Goal: Information Seeking & Learning: Learn about a topic

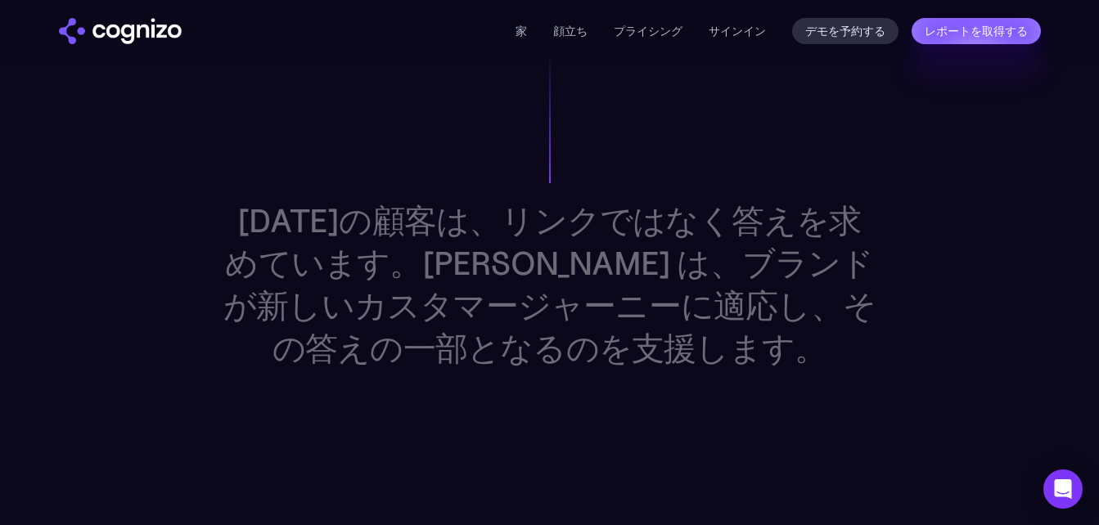
scroll to position [1718, 0]
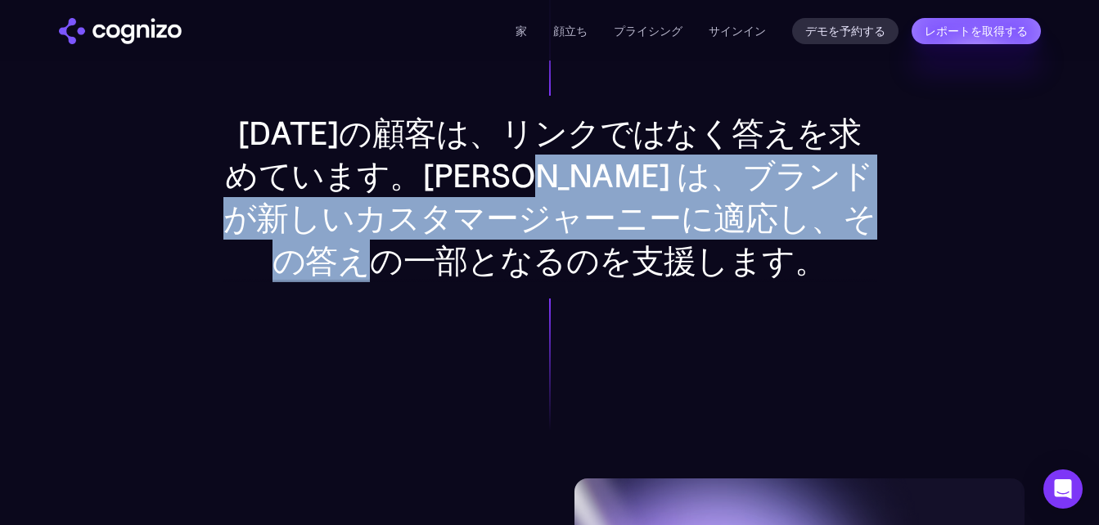
drag, startPoint x: 556, startPoint y: 176, endPoint x: 608, endPoint y: 250, distance: 89.9
click at [608, 250] on p "今日の顧客は、リンクではなく答えを求めています。Cognizo は、ブランドが新しいカスタマージャーニーに適応し、その答えの一部となるのを支援します。" at bounding box center [550, 197] width 655 height 170
copy p "ブランドが新しいカスタマージャーニーに適応し、その答えの一部となるのを支援"
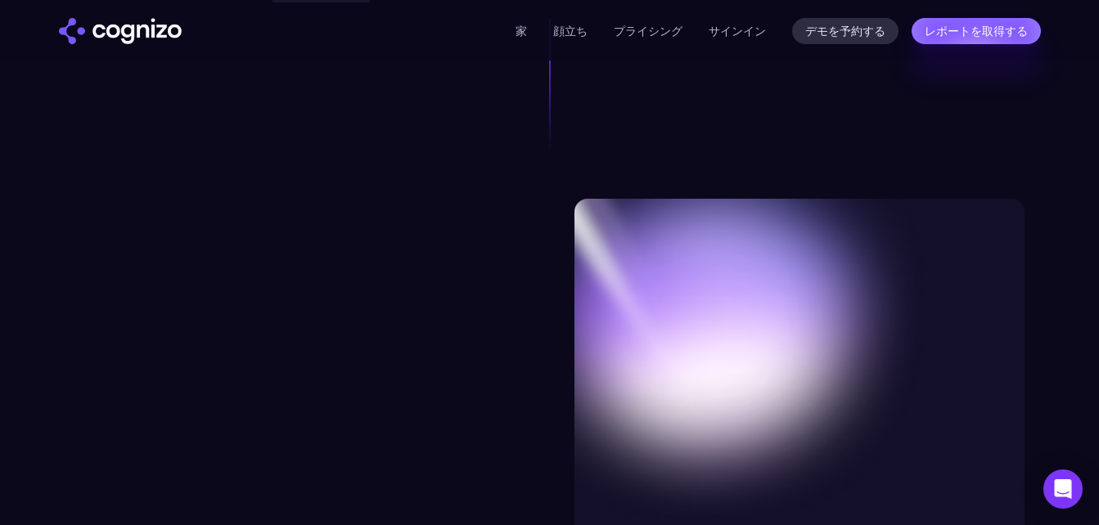
scroll to position [2209, 0]
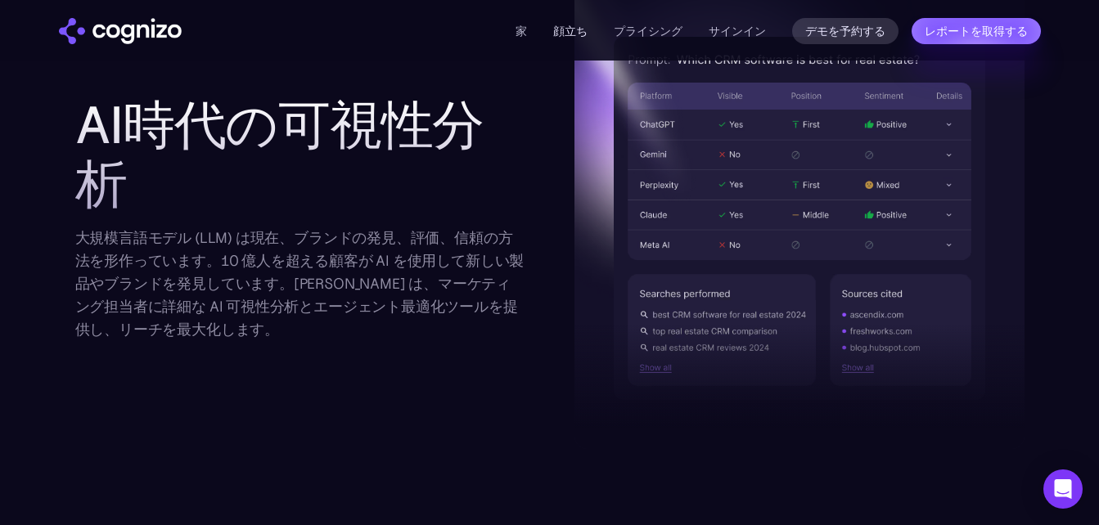
click at [557, 28] on link "顔立ち" at bounding box center [570, 31] width 34 height 15
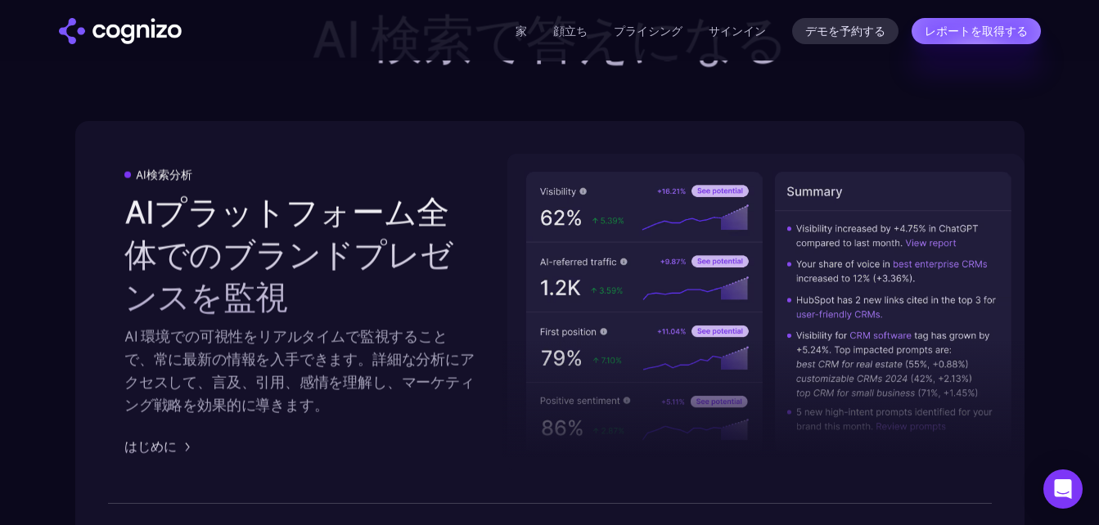
scroll to position [2960, 0]
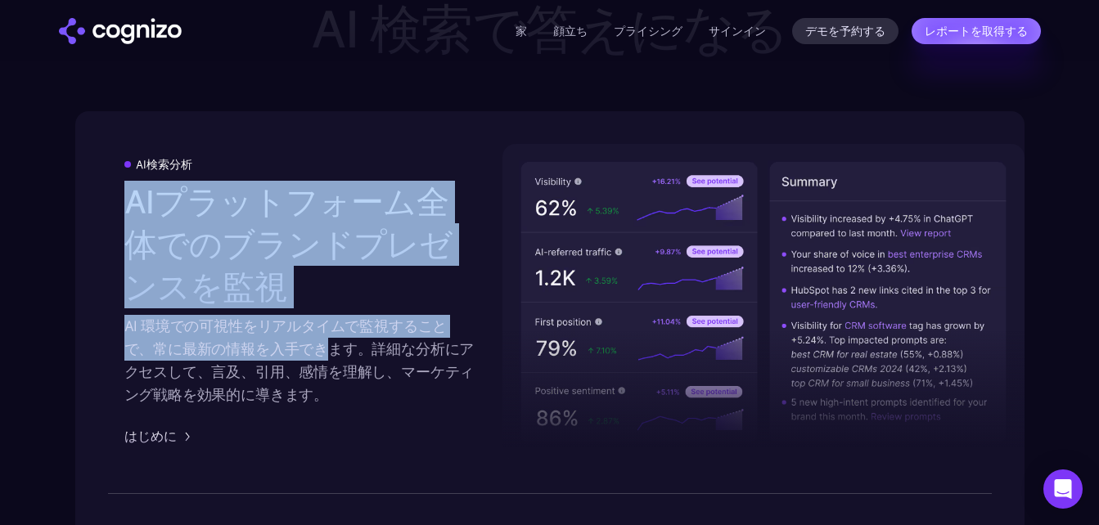
drag, startPoint x: 131, startPoint y: 203, endPoint x: 323, endPoint y: 342, distance: 237.3
click at [323, 342] on div "AIプラットフォーム全体でのブランドプレゼンスを監視 AI 環境での可視性をリアルタイムで監視することで、常に最新の情報を入手できます。詳細な分析にアクセスし…" at bounding box center [299, 294] width 350 height 226
copy div "AIプラットフォーム全体でのブランドプレゼンスを監視 AI 環境での可視性をリアルタイムで監視することで、常に最新の情報を入手でき"
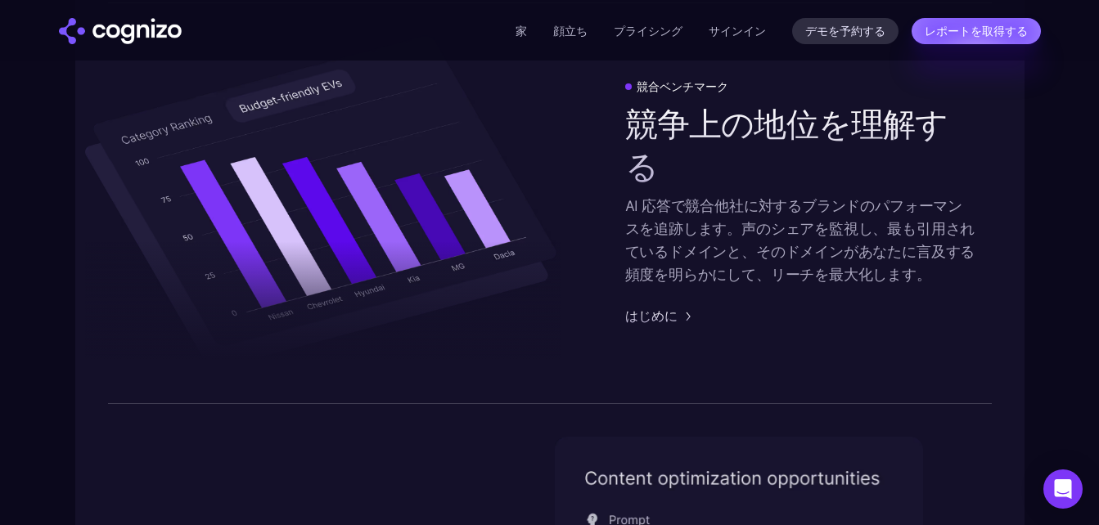
scroll to position [3287, 0]
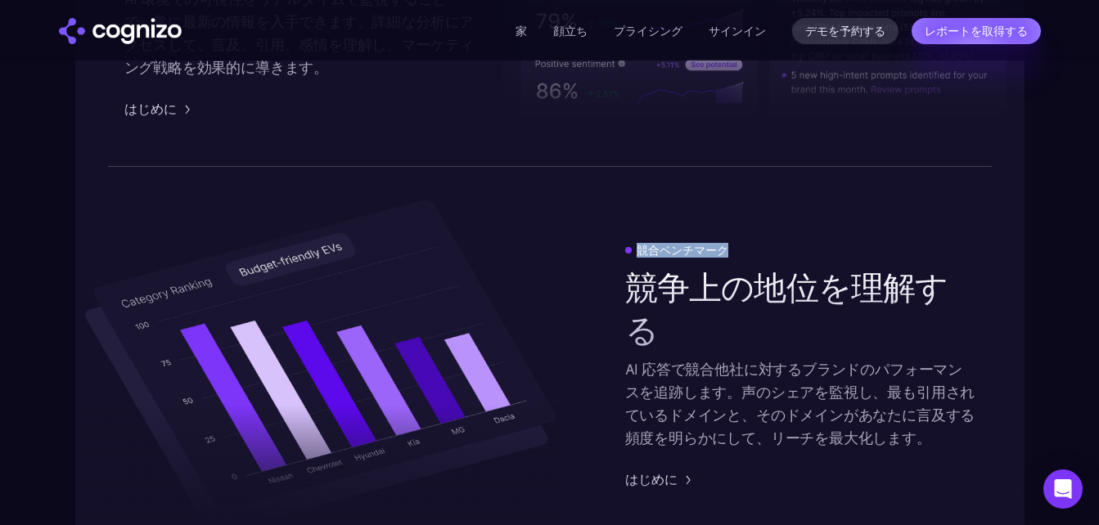
drag, startPoint x: 637, startPoint y: 247, endPoint x: 748, endPoint y: 249, distance: 110.5
click at [748, 249] on div "競合ベンチマーク" at bounding box center [800, 250] width 350 height 13
drag, startPoint x: 630, startPoint y: 371, endPoint x: 666, endPoint y: 366, distance: 36.3
click at [666, 366] on font "AI 応答で競合他社に対するブランドのパフォーマンスを追跡します。声のシェアを監視し、最も引用されているドメインと、そのドメインがあなたに言及する頻度を明らか…" at bounding box center [800, 404] width 350 height 88
drag, startPoint x: 666, startPoint y: 366, endPoint x: 655, endPoint y: 406, distance: 41.5
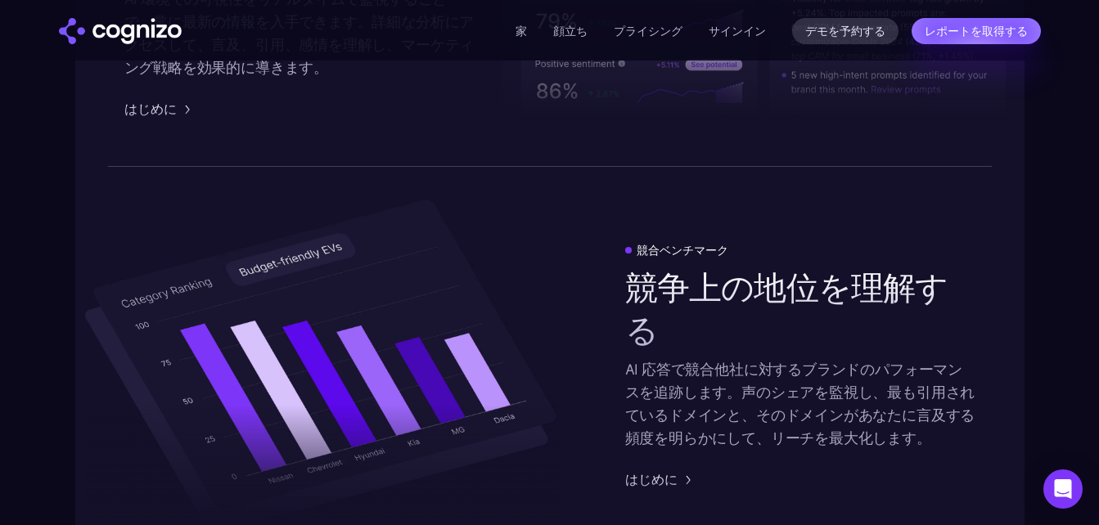
click at [655, 412] on font "AI 応答で競合他社に対するブランドのパフォーマンスを追跡します。声のシェアを監視し、最も引用されているドメインと、そのドメインがあなたに言及する頻度を明らか…" at bounding box center [800, 404] width 350 height 88
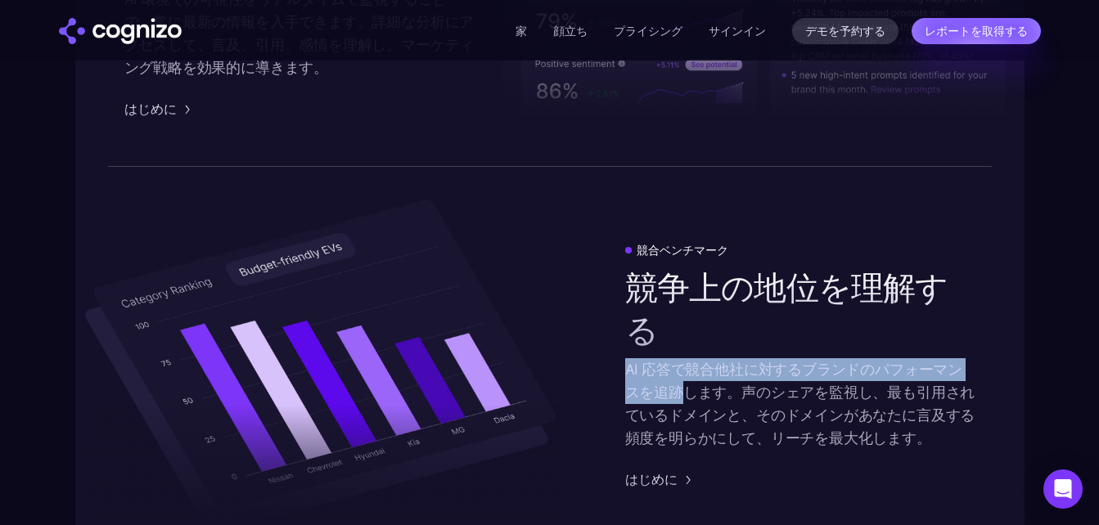
drag, startPoint x: 625, startPoint y: 371, endPoint x: 682, endPoint y: 389, distance: 60.0
click at [682, 389] on font "AI 応答で競合他社に対するブランドのパフォーマンスを追跡します。声のシェアを監視し、最も引用されているドメインと、そのドメインがあなたに言及する頻度を明らか…" at bounding box center [800, 404] width 350 height 88
copy font "AI 応答で競合他社に対するブランドのパフォーマンスを追跡"
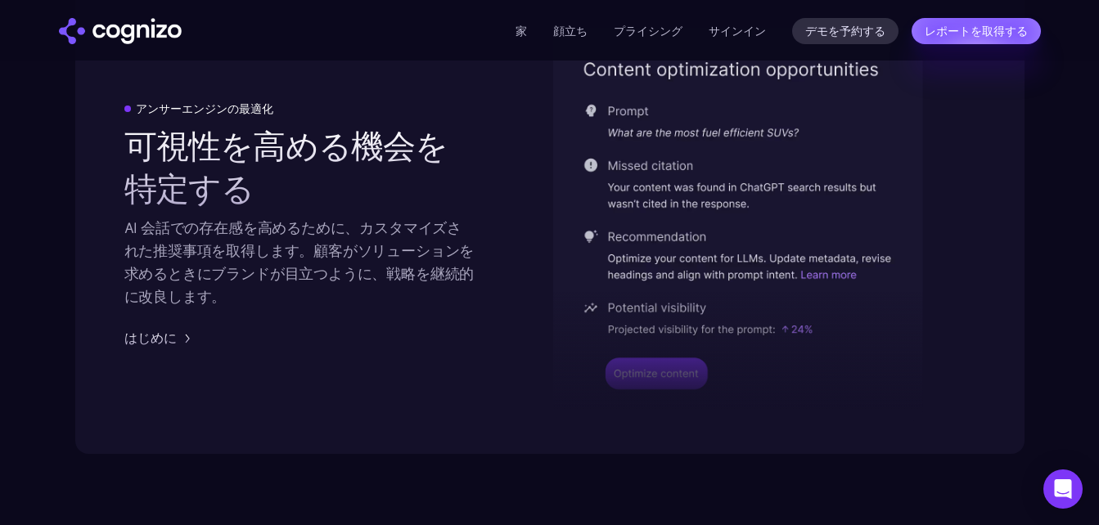
scroll to position [3778, 0]
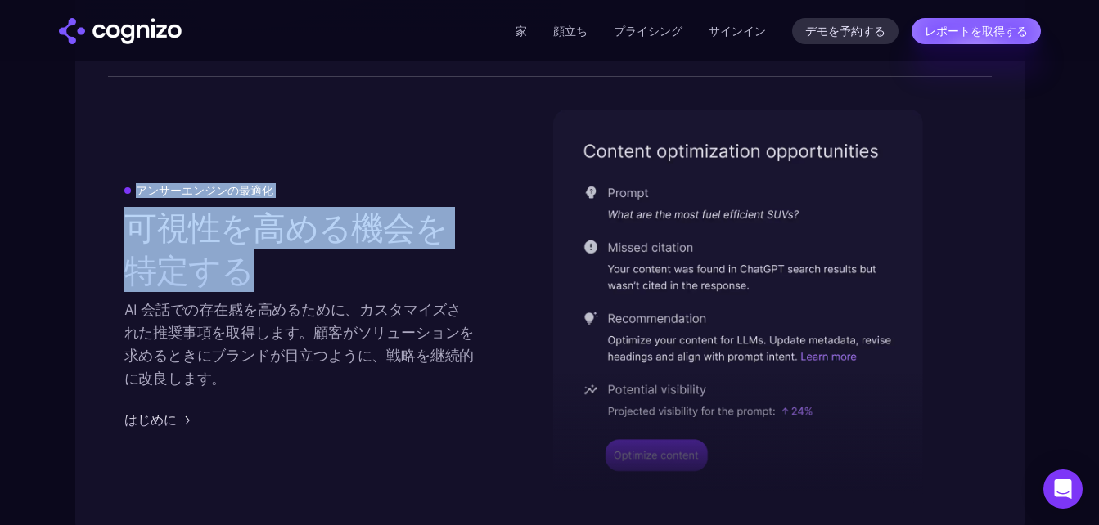
drag, startPoint x: 137, startPoint y: 190, endPoint x: 275, endPoint y: 265, distance: 156.7
click at [275, 265] on div "アンサーエンジンの最適化 可視性を高める機会を特定する AI 会話での存在感を高めるために、カスタマイズされた推奨事項を取得します。顧客がソリューションを求め…" at bounding box center [299, 306] width 350 height 245
drag, startPoint x: 275, startPoint y: 265, endPoint x: 277, endPoint y: 277, distance: 12.5
click at [277, 277] on h2 "可視性を高める機会を特定する" at bounding box center [299, 249] width 350 height 85
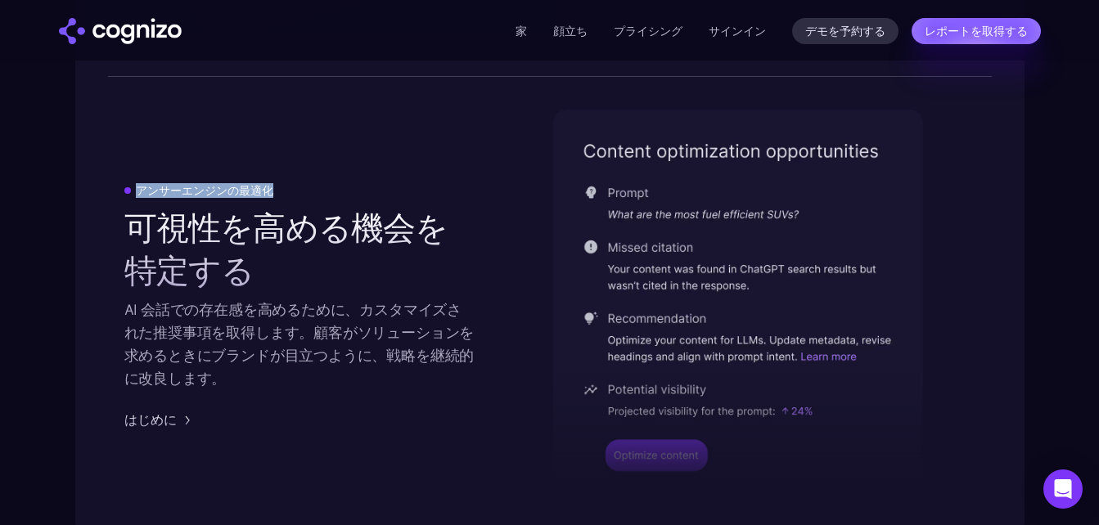
drag, startPoint x: 276, startPoint y: 189, endPoint x: 138, endPoint y: 184, distance: 137.6
click at [138, 184] on div "アンサーエンジンの最適化" at bounding box center [299, 190] width 350 height 13
copy div "アンサーエンジンの最適化"
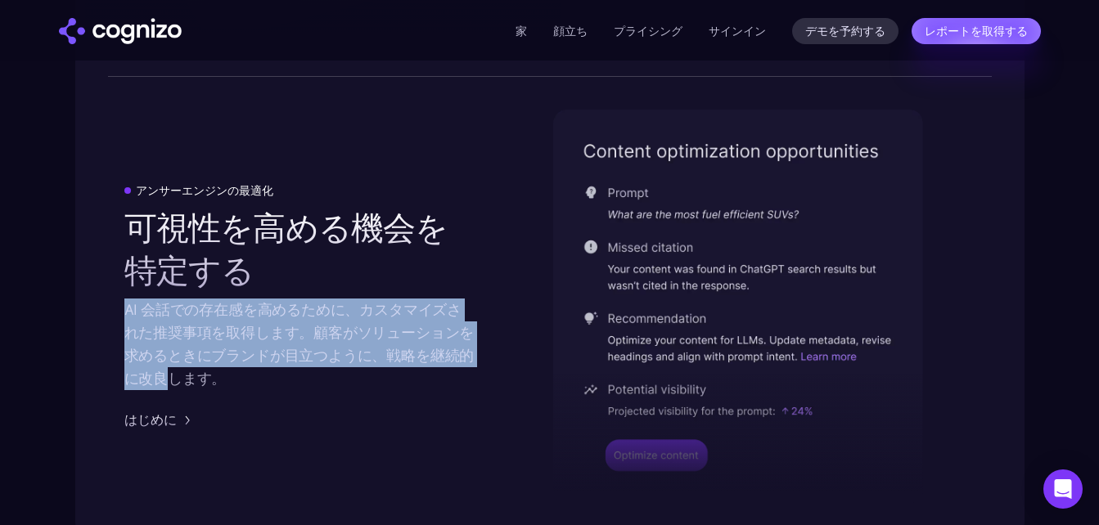
drag, startPoint x: 123, startPoint y: 308, endPoint x: 171, endPoint y: 371, distance: 79.4
click at [171, 371] on div "アンサーエンジンの最適化 可視性を高める機会を特定する AI 会話での存在感を高めるために、カスタマイズされた推奨事項を取得します。顧客がソリューションを求め…" at bounding box center [549, 306] width 949 height 459
copy div "AI 会話での存在感を高めるために、カスタマイズされた推奨事項を取得します。顧客がソリューションを求めるときにブランドが目立つように、戦略を継続的に改良"
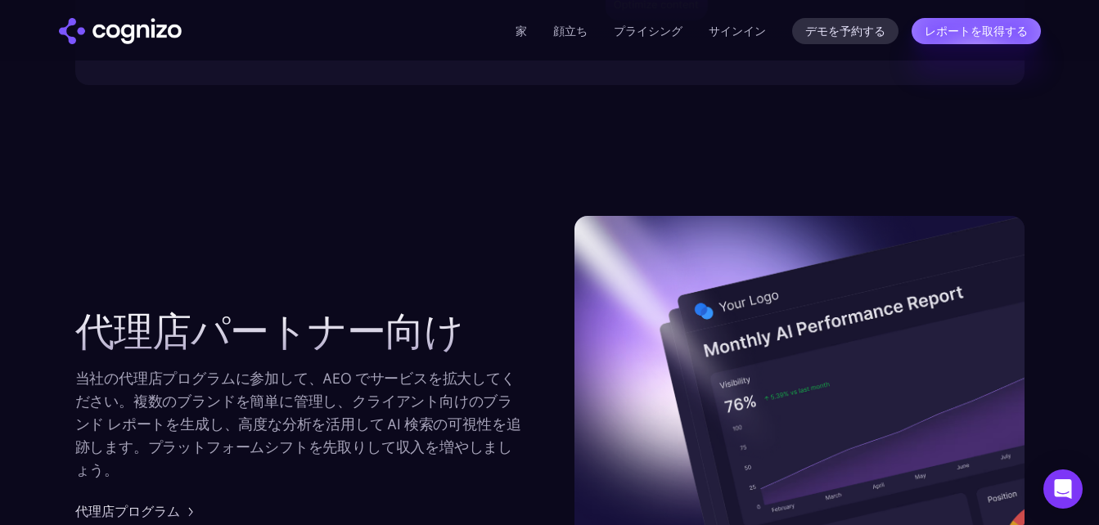
scroll to position [4269, 0]
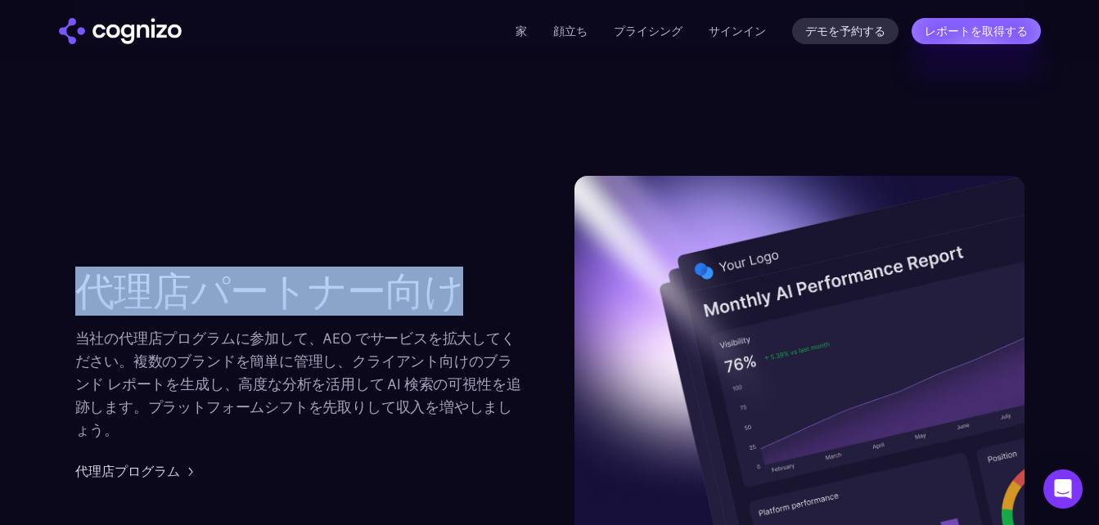
drag, startPoint x: 76, startPoint y: 290, endPoint x: 466, endPoint y: 285, distance: 390.4
click at [466, 285] on h2 "代理店パートナー向け" at bounding box center [300, 291] width 450 height 46
copy h2 "代理店パートナー向け"
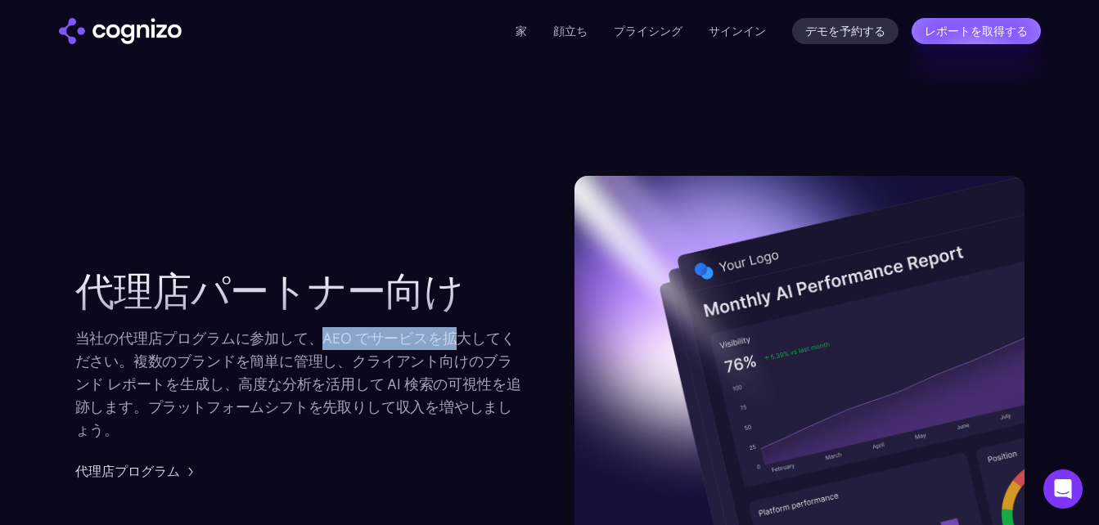
drag, startPoint x: 321, startPoint y: 338, endPoint x: 462, endPoint y: 333, distance: 140.8
click at [462, 333] on div "当社の代理店プログラムに参加して、AEO でサービスを拡大してください。複数のブランドを簡単に管理し、クライアント向けのブランド レポートを生成し、高度な分析…" at bounding box center [300, 384] width 450 height 115
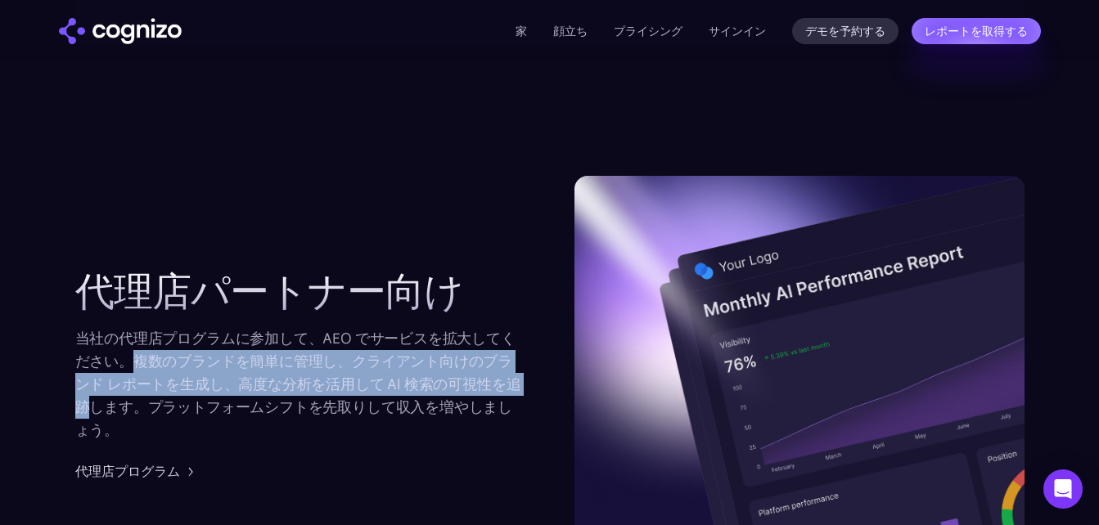
drag, startPoint x: 137, startPoint y: 360, endPoint x: 88, endPoint y: 400, distance: 64.0
click at [88, 400] on div "当社の代理店プログラムに参加して、AEO でサービスを拡大してください。複数のブランドを簡単に管理し、クライアント向けのブランド レポートを生成し、高度な分析…" at bounding box center [300, 384] width 450 height 115
copy div "複数のブランドを簡単に管理し、クライアント向けのブランド レポートを生成し、高度な分析を活用して AI 検索の可視性を追跡"
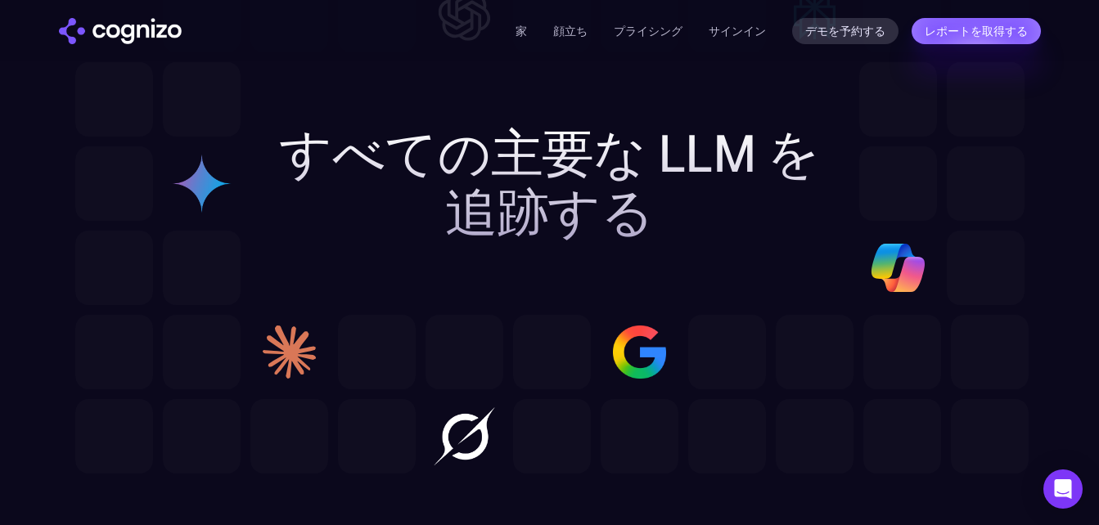
scroll to position [5169, 0]
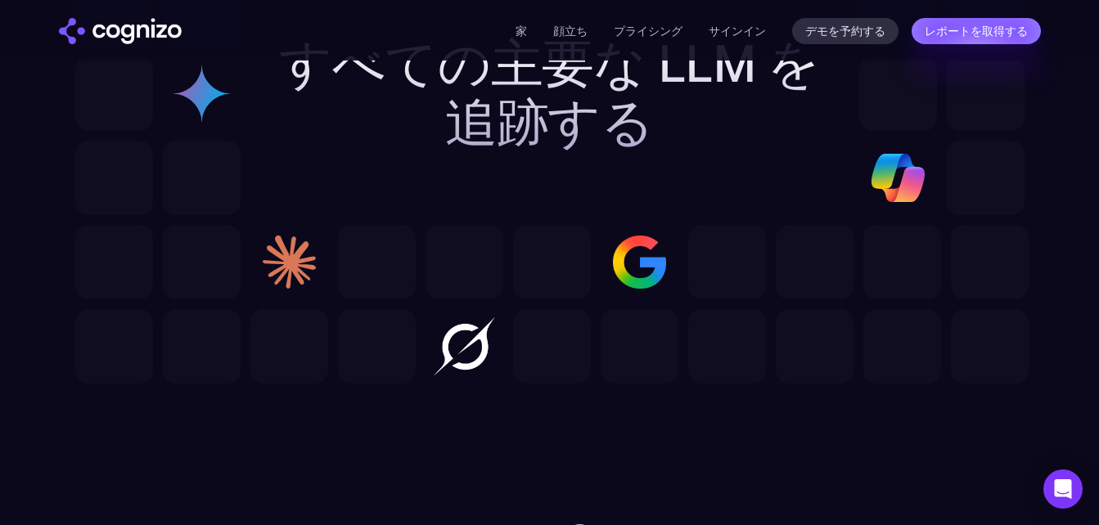
click at [286, 268] on img at bounding box center [289, 262] width 78 height 74
click at [673, 248] on img at bounding box center [640, 262] width 78 height 74
click at [646, 258] on img at bounding box center [640, 262] width 78 height 74
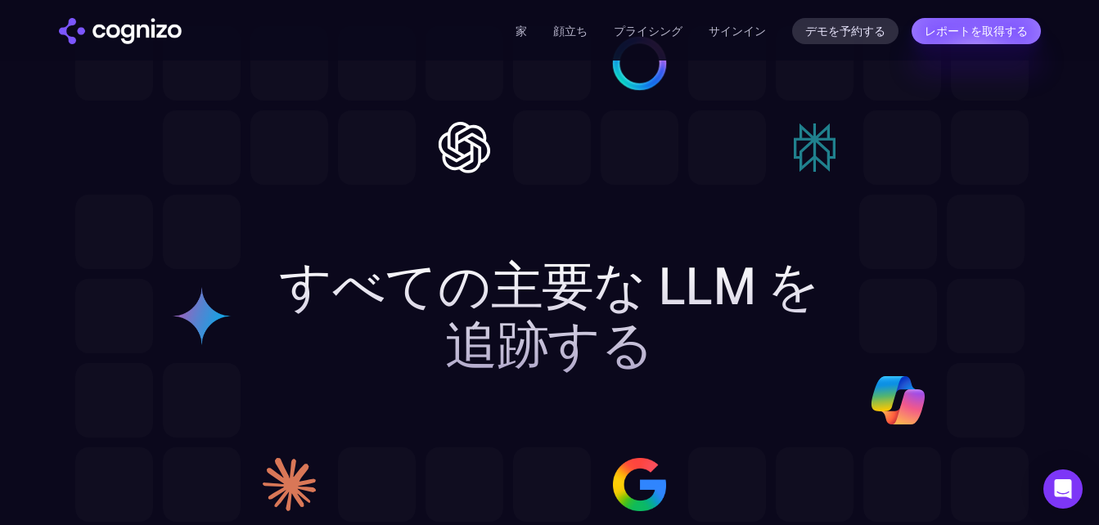
scroll to position [5087, 0]
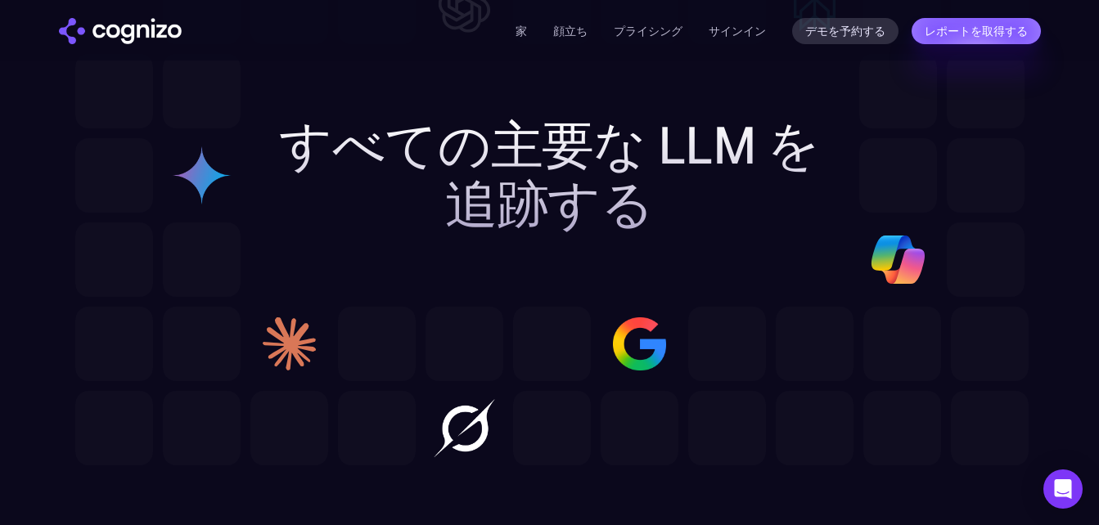
click at [634, 338] on img at bounding box center [640, 344] width 78 height 74
click at [285, 340] on img at bounding box center [289, 344] width 78 height 74
drag, startPoint x: 285, startPoint y: 340, endPoint x: 610, endPoint y: 257, distance: 335.2
click at [610, 257] on div at bounding box center [549, 175] width 949 height 243
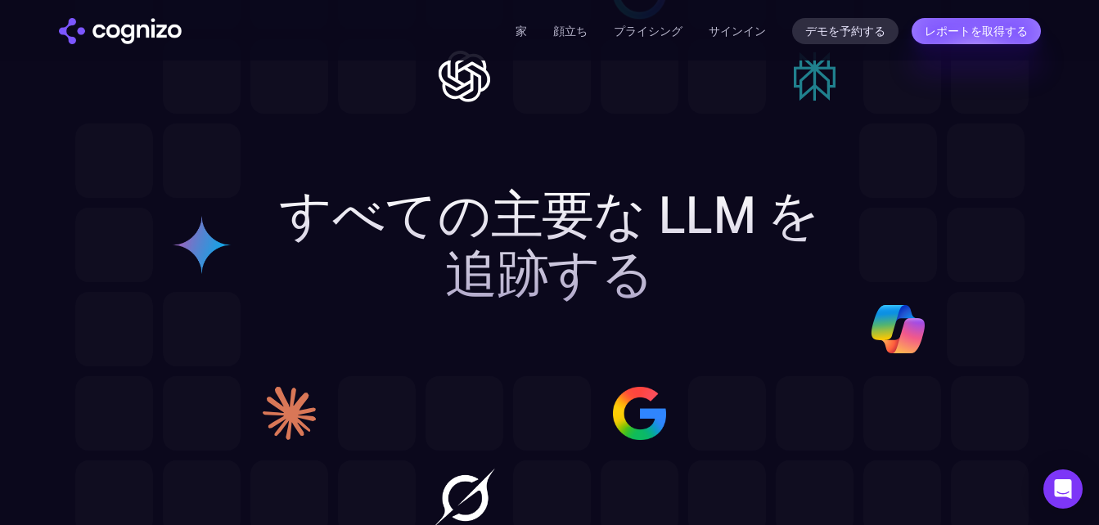
scroll to position [4924, 0]
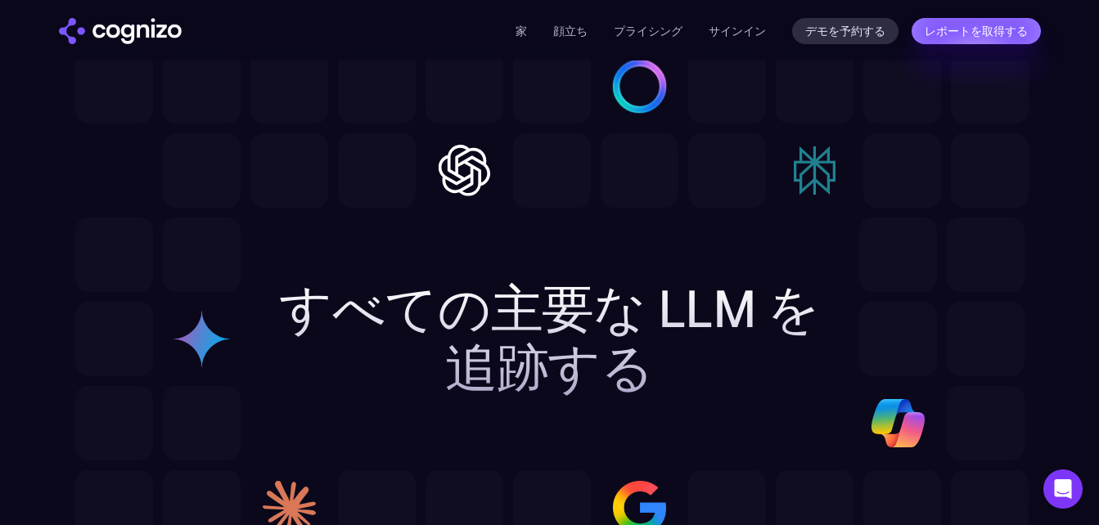
click at [216, 340] on img at bounding box center [202, 339] width 78 height 74
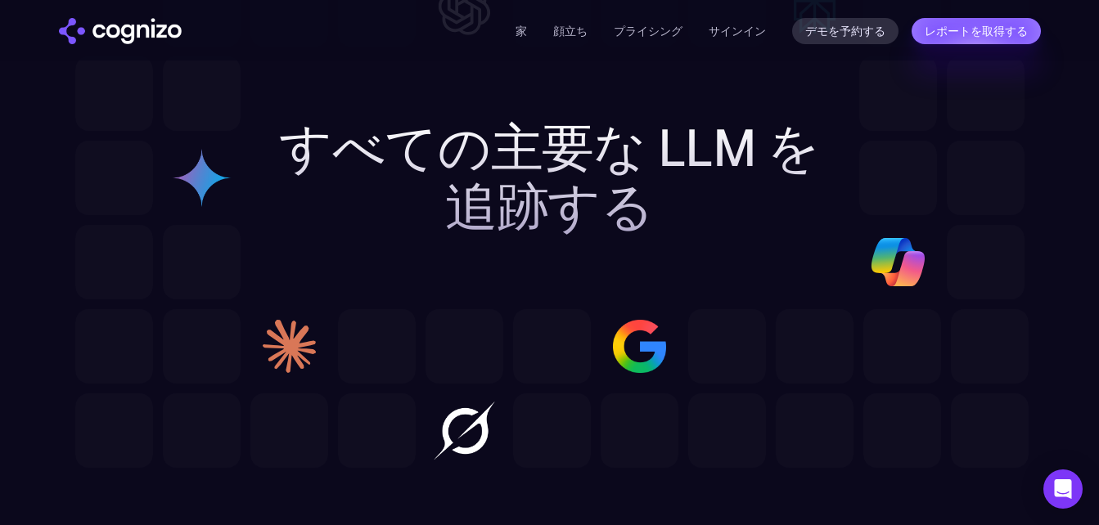
scroll to position [5087, 0]
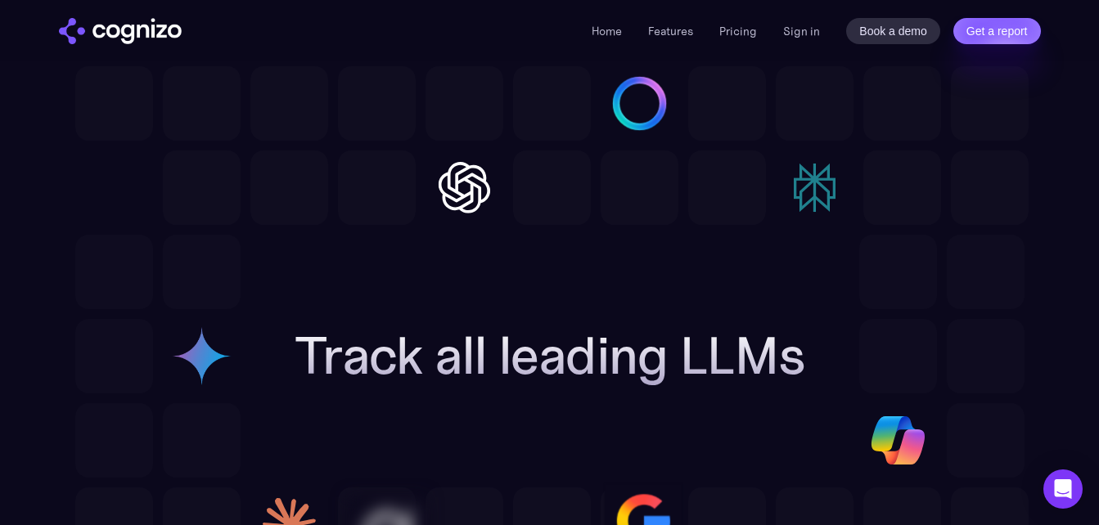
scroll to position [5155, 0]
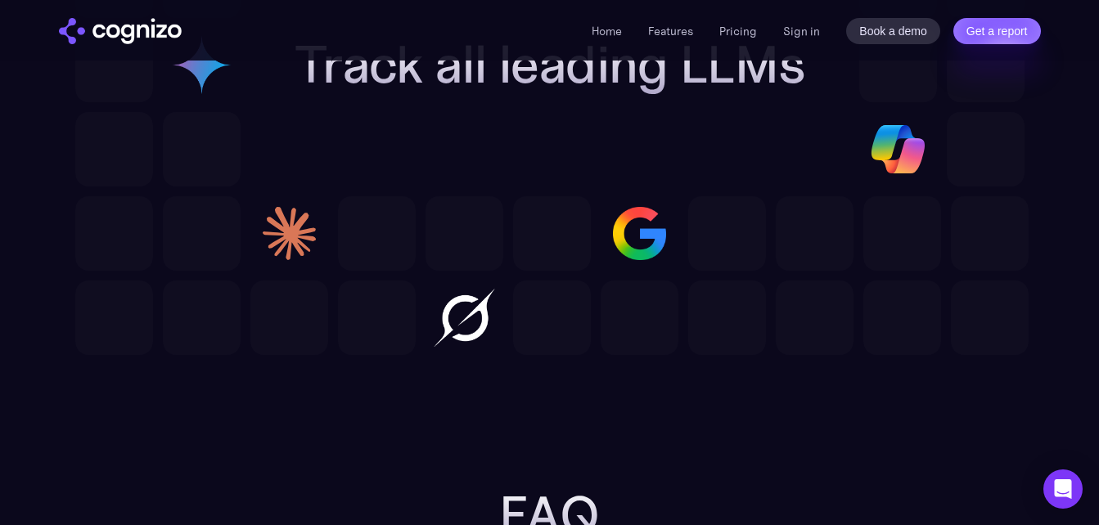
click at [640, 235] on img at bounding box center [640, 233] width 78 height 74
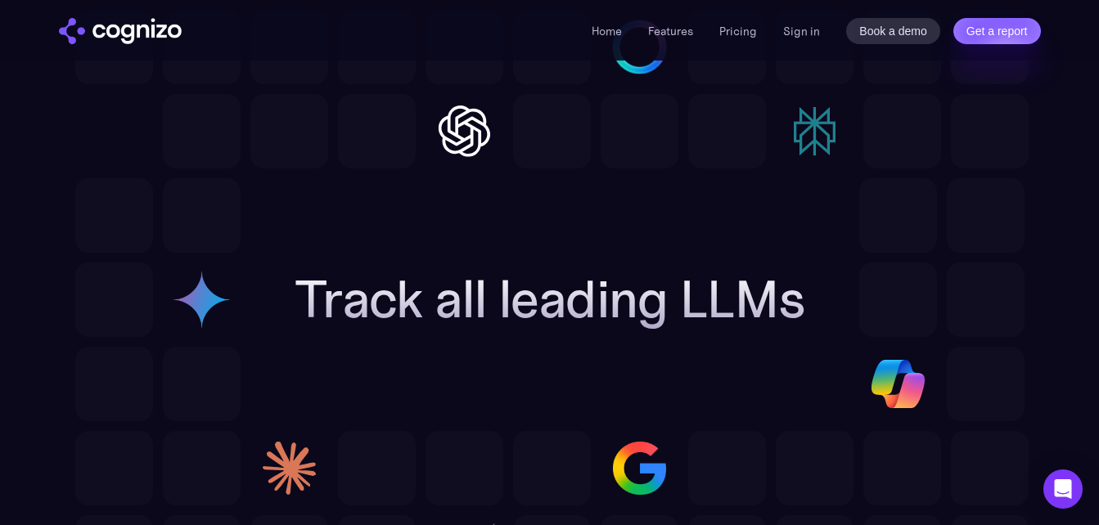
scroll to position [4910, 0]
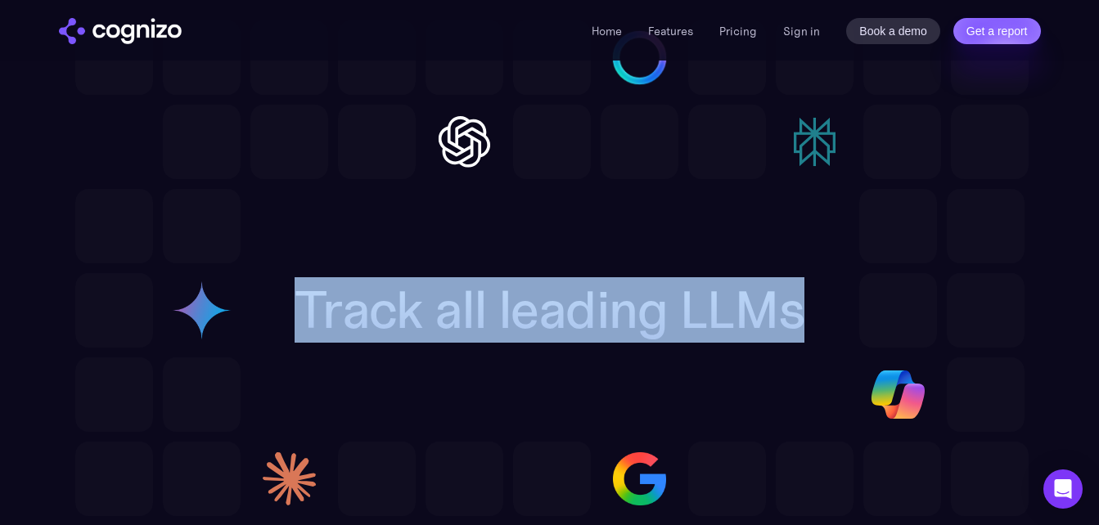
drag, startPoint x: 294, startPoint y: 321, endPoint x: 826, endPoint y: 297, distance: 532.4
click at [826, 297] on div "Track all leading LLMs" at bounding box center [549, 310] width 562 height 59
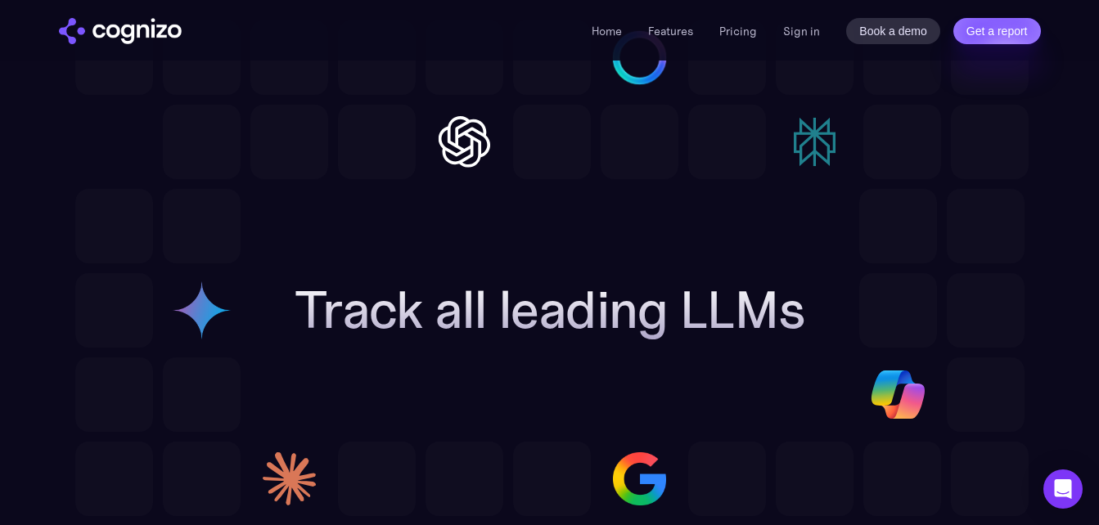
click at [622, 230] on div at bounding box center [549, 310] width 949 height 243
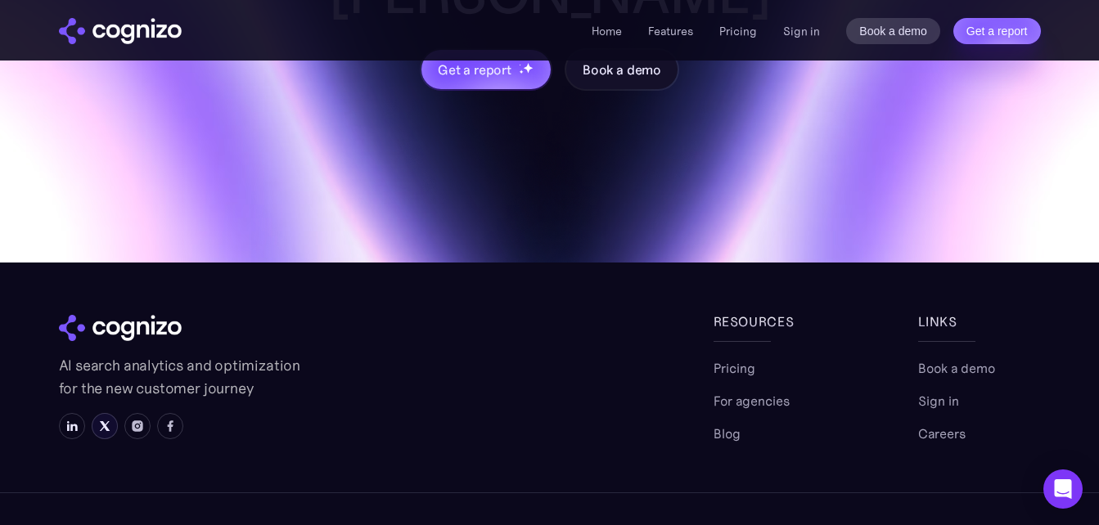
scroll to position [7051, 0]
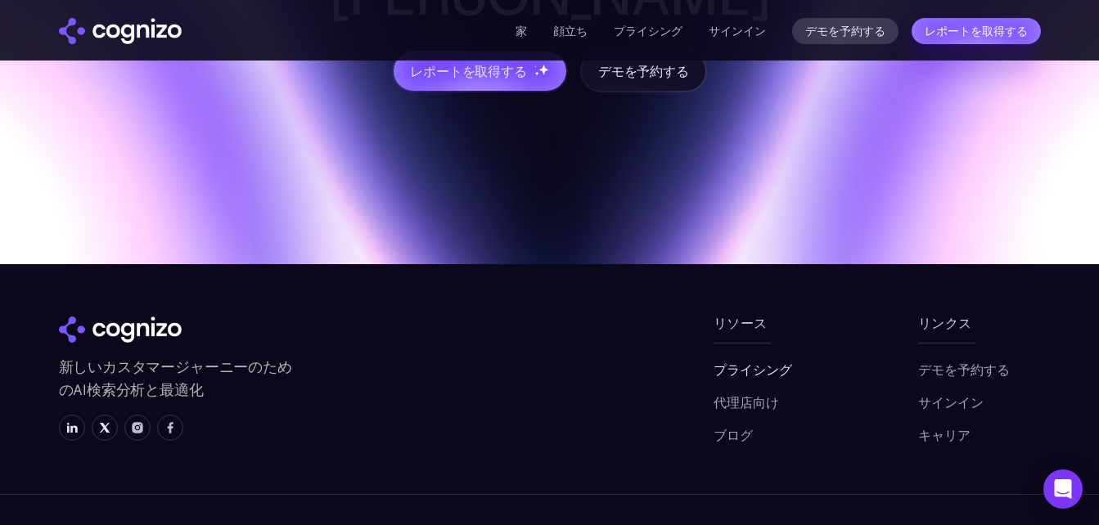
click at [745, 360] on link "プライシング" at bounding box center [753, 370] width 79 height 20
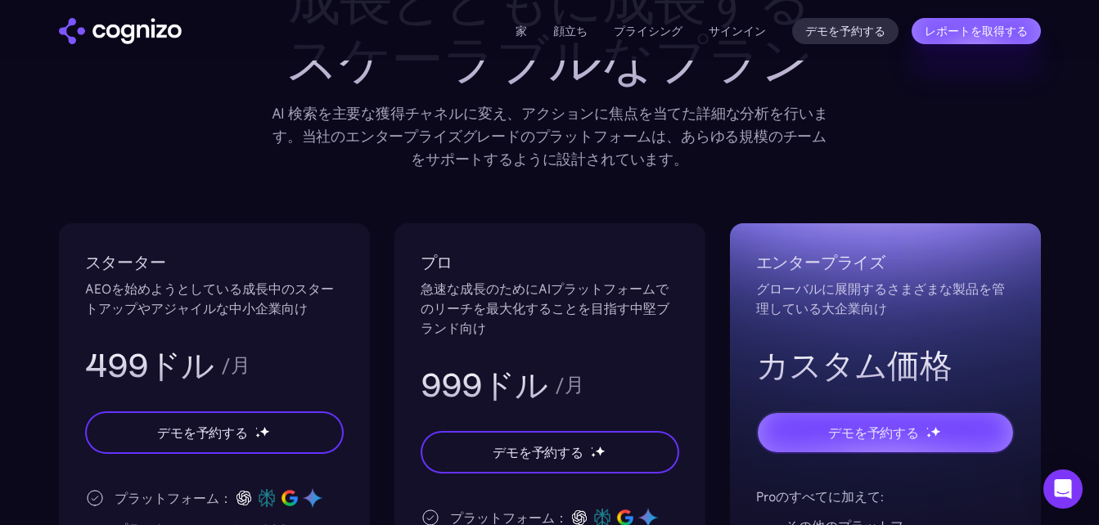
scroll to position [164, 0]
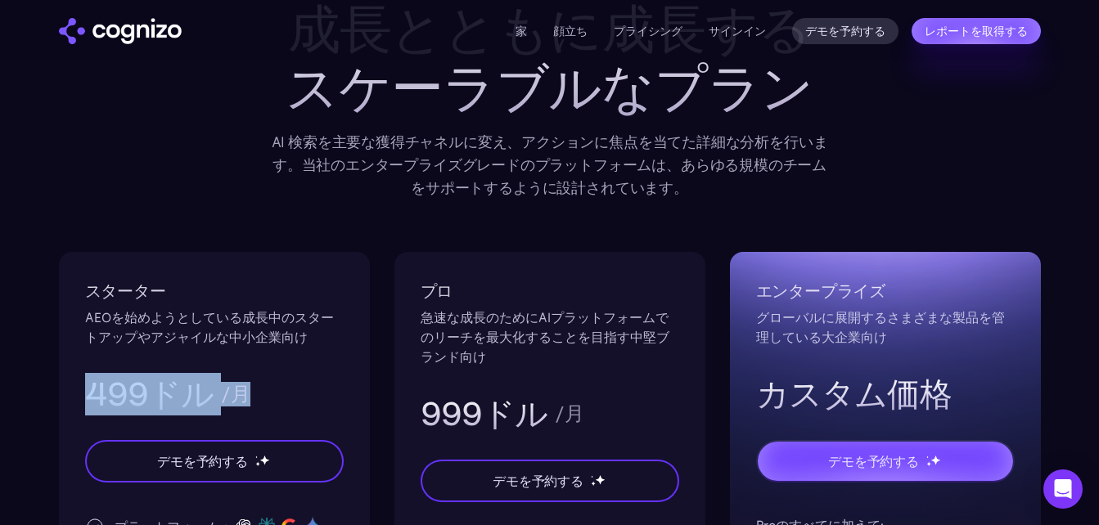
drag, startPoint x: 227, startPoint y: 397, endPoint x: 304, endPoint y: 397, distance: 77.7
click at [304, 397] on div "499ドル /月" at bounding box center [214, 394] width 259 height 43
copy div "499ドル /月"
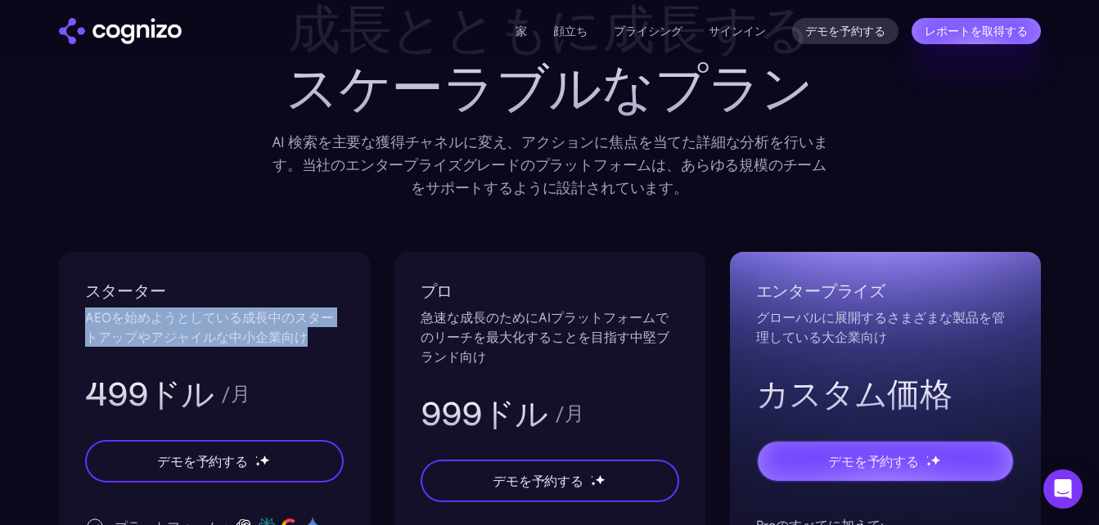
drag, startPoint x: 88, startPoint y: 317, endPoint x: 307, endPoint y: 329, distance: 219.6
click at [307, 329] on div "AEOを始めようとしている成長中のスタートアップやアジャイルな中小企業向け" at bounding box center [214, 327] width 259 height 39
copy div "AEOを始めようとしている成長中のスタートアップやアジャイルな中小企業向け"
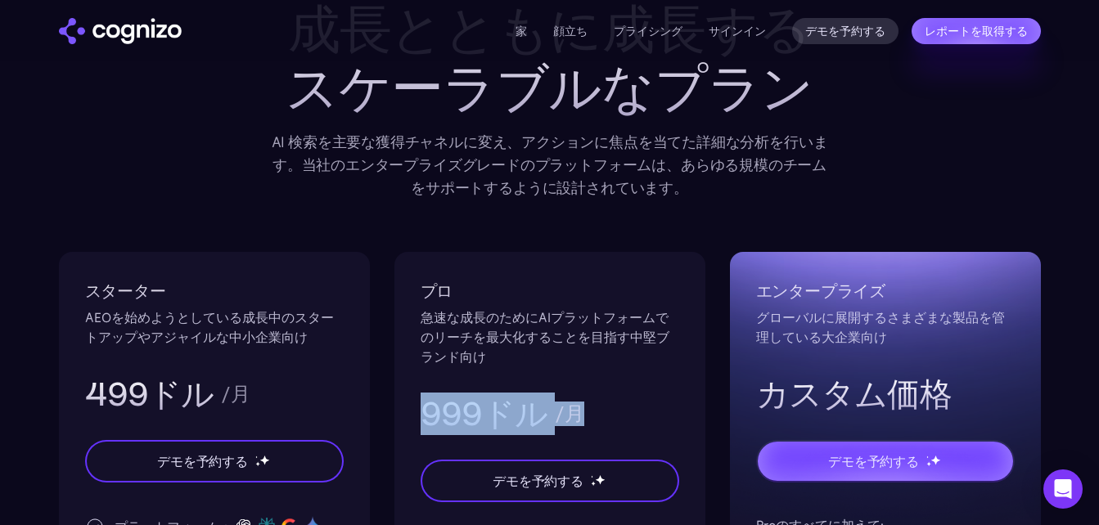
drag, startPoint x: 421, startPoint y: 411, endPoint x: 613, endPoint y: 413, distance: 192.3
click at [613, 413] on div "999ドル /月" at bounding box center [550, 414] width 259 height 43
copy div "999ドル /月"
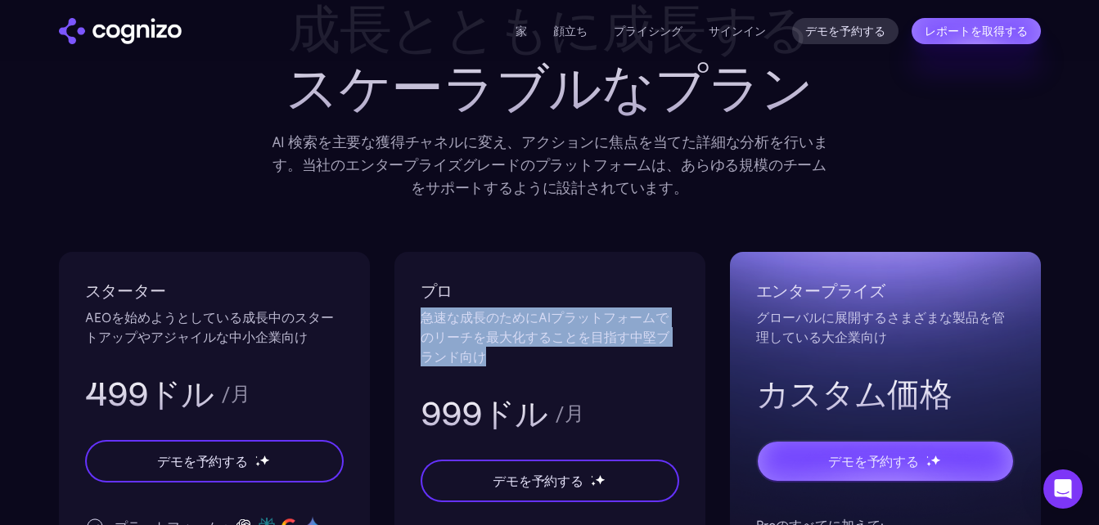
drag, startPoint x: 421, startPoint y: 317, endPoint x: 537, endPoint y: 355, distance: 121.4
click at [537, 355] on div "急速な成長のためにAIプラットフォームでのリーチを最大化することを目指す中堅ブランド向け" at bounding box center [550, 337] width 259 height 59
copy div "急速な成長のためにAIプラットフォームでのリーチを最大化することを目指す中堅ブランド向け"
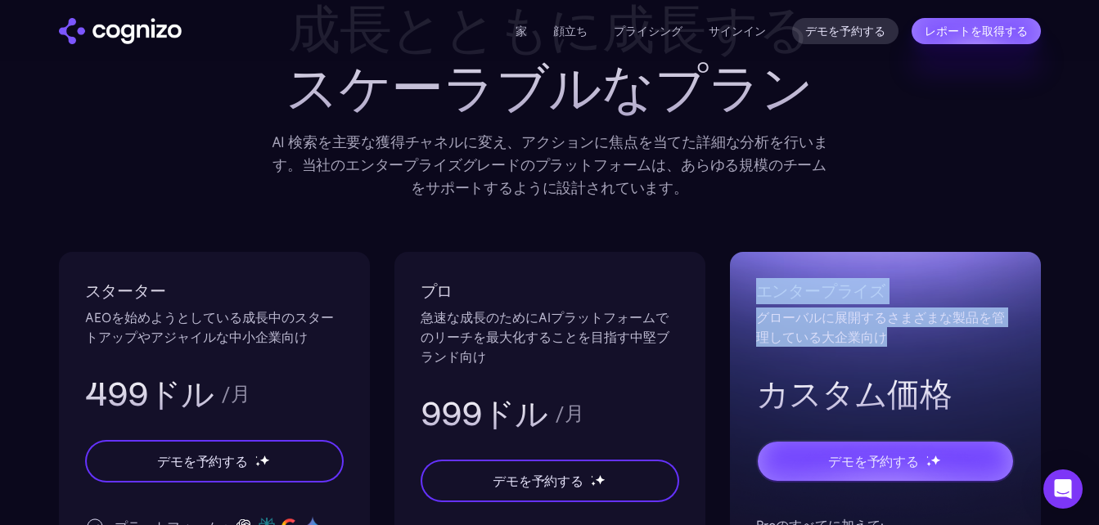
drag, startPoint x: 760, startPoint y: 295, endPoint x: 894, endPoint y: 336, distance: 139.5
click at [894, 336] on div "エンタープライズ グローバルに展開するさまざまな製品を管理している大企業向け カスタム価格" at bounding box center [885, 346] width 259 height 137
copy div "エンタープライズ グローバルに展開するさまざまな製品を管理している大企業向け"
